Goal: Task Accomplishment & Management: Manage account settings

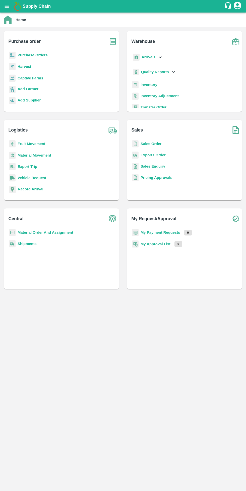
click at [4, 5] on button "open drawer" at bounding box center [7, 7] width 12 height 12
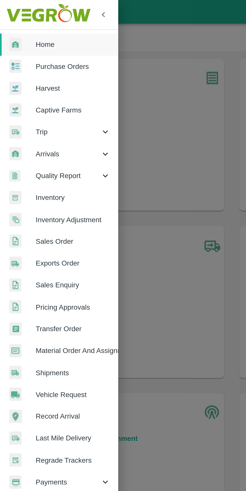
click at [24, 66] on div "Trip" at bounding box center [31, 70] width 63 height 12
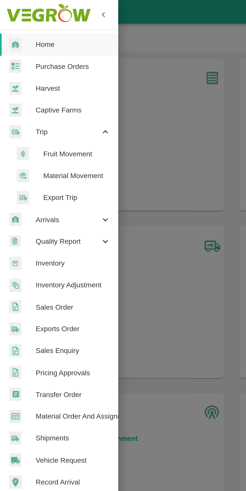
click at [31, 79] on span "Fruit Movement" at bounding box center [41, 82] width 36 height 6
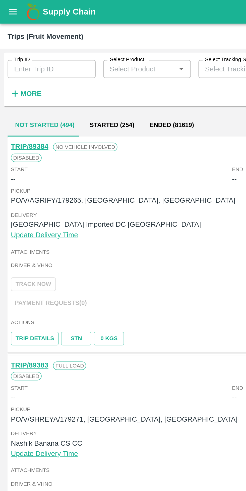
click at [17, 52] on h6 "More" at bounding box center [16, 49] width 11 height 7
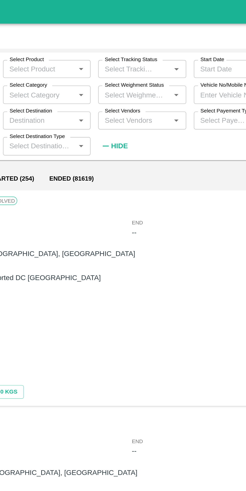
click at [138, 65] on input "Select Vendors" at bounding box center [124, 64] width 35 height 7
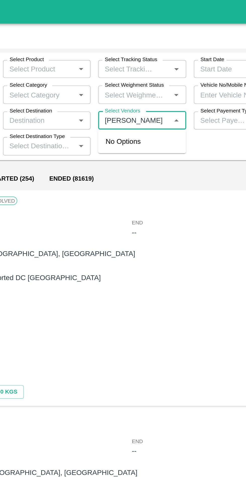
type input "akeel"
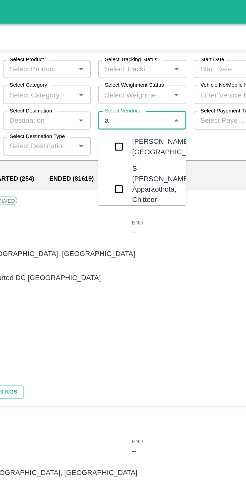
type input "ay"
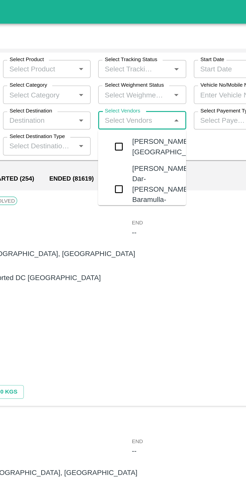
click at [141, 106] on div "Akeel Ayoub Dar-Noor Abad, Baramulla-7006412632" at bounding box center [139, 101] width 32 height 28
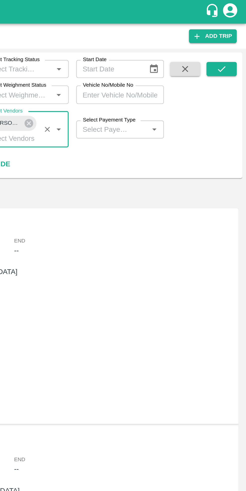
click at [233, 35] on icon "submit" at bounding box center [233, 37] width 6 height 6
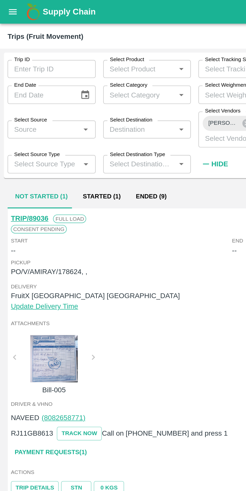
click at [80, 105] on button "Ended (9)" at bounding box center [80, 105] width 24 height 12
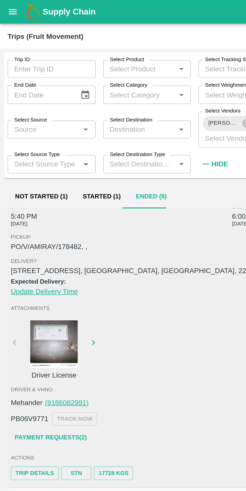
scroll to position [19, 0]
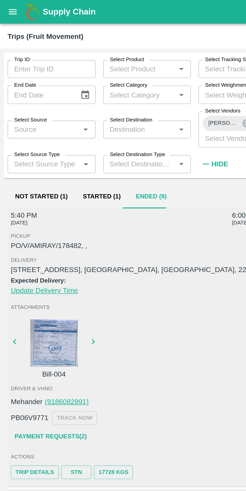
click at [36, 180] on div at bounding box center [29, 182] width 38 height 25
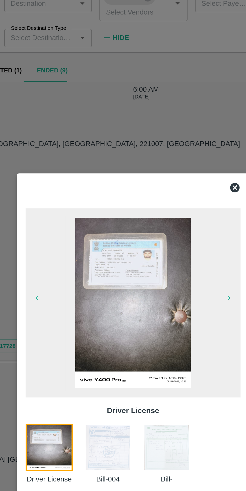
click at [109, 305] on img at bounding box center [109, 304] width 25 height 25
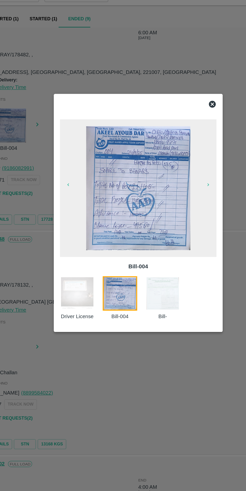
click at [114, 371] on div at bounding box center [123, 245] width 246 height 491
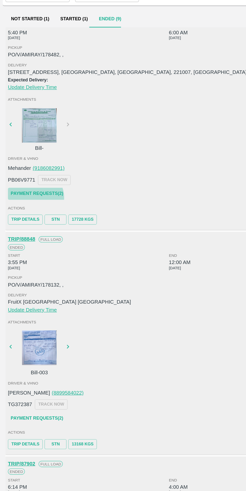
click at [23, 231] on link "Payment Requests( 2 )" at bounding box center [27, 231] width 42 height 9
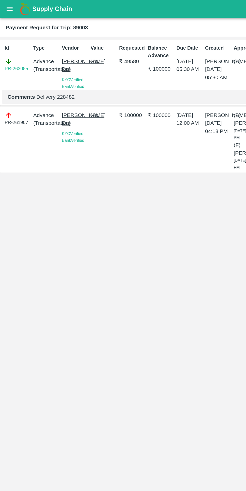
click at [8, 50] on link "PR-263085" at bounding box center [11, 48] width 17 height 5
click at [11, 49] on link "PR-263085" at bounding box center [11, 48] width 17 height 5
click at [16, 49] on link "PR-263085" at bounding box center [11, 48] width 17 height 5
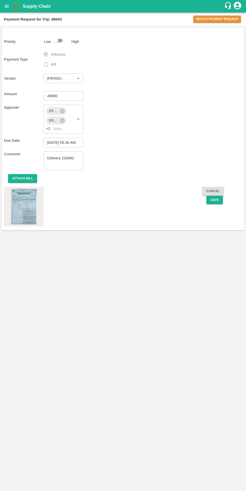
click at [26, 210] on img at bounding box center [23, 207] width 25 height 36
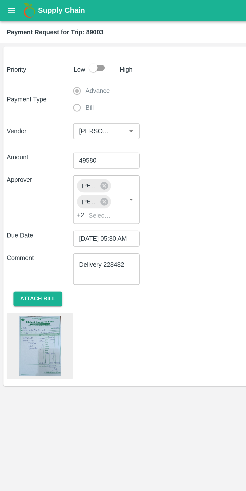
click at [28, 210] on img at bounding box center [23, 207] width 25 height 36
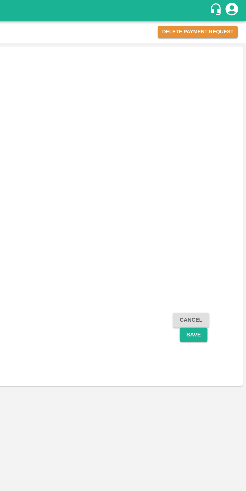
click at [230, 20] on button "Delete Payment Request" at bounding box center [217, 19] width 48 height 7
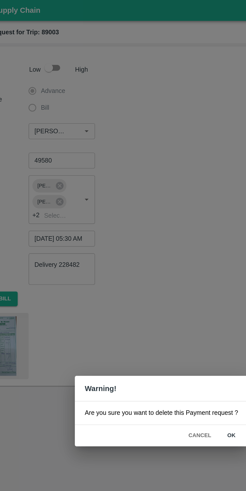
click at [164, 261] on button "ok" at bounding box center [164, 260] width 16 height 9
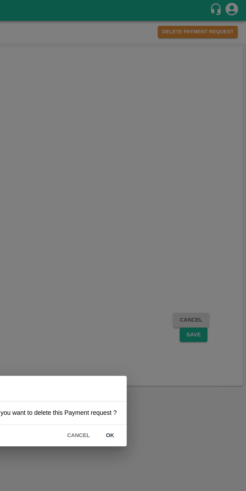
click at [164, 260] on button "ok" at bounding box center [164, 260] width 16 height 9
click at [165, 260] on button "ok" at bounding box center [164, 260] width 16 height 9
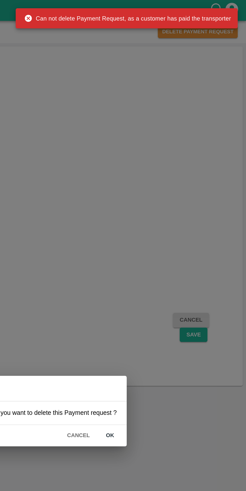
click at [146, 259] on button "Cancel" at bounding box center [146, 260] width 18 height 9
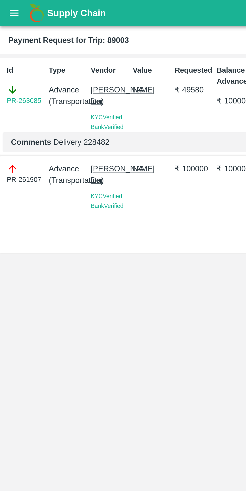
click at [11, 48] on link "PR-263085" at bounding box center [11, 48] width 17 height 5
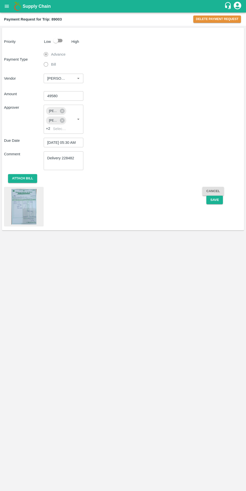
click at [212, 19] on button "Delete Payment Request" at bounding box center [217, 19] width 48 height 7
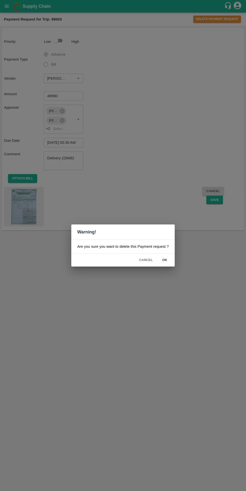
click at [164, 260] on button "ok" at bounding box center [164, 260] width 16 height 9
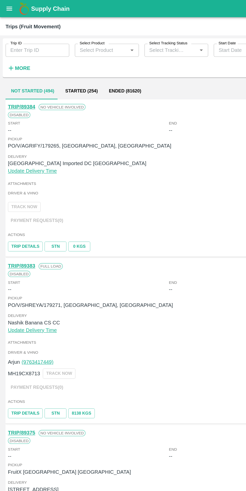
click at [36, 38] on input "Trip ID" at bounding box center [27, 37] width 46 height 10
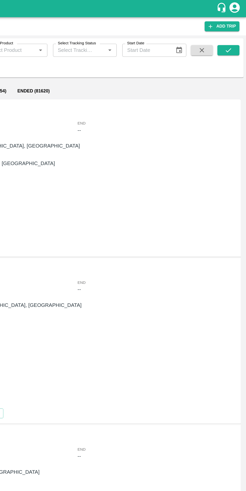
type input "89003"
click at [233, 36] on icon "submit" at bounding box center [233, 37] width 6 height 6
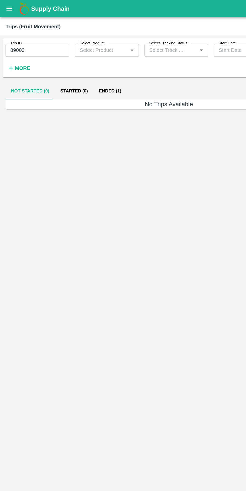
click at [79, 67] on button "Ended (1)" at bounding box center [80, 66] width 24 height 12
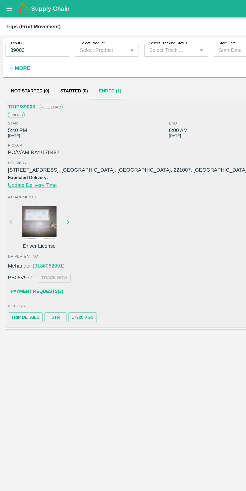
click at [41, 213] on link "Payment Requests( 2 )" at bounding box center [27, 212] width 42 height 9
